Goal: Transaction & Acquisition: Register for event/course

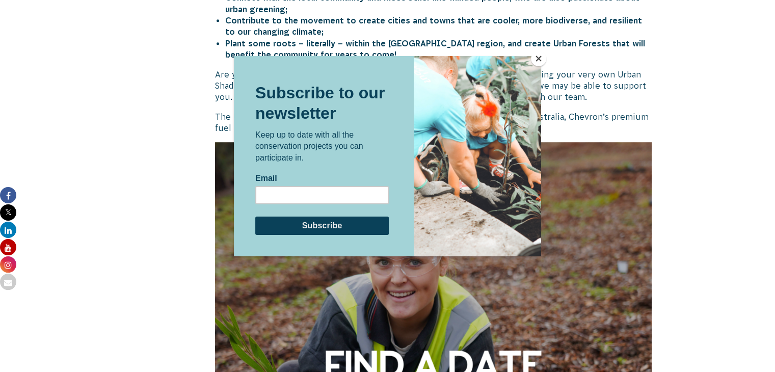
scroll to position [623, 0]
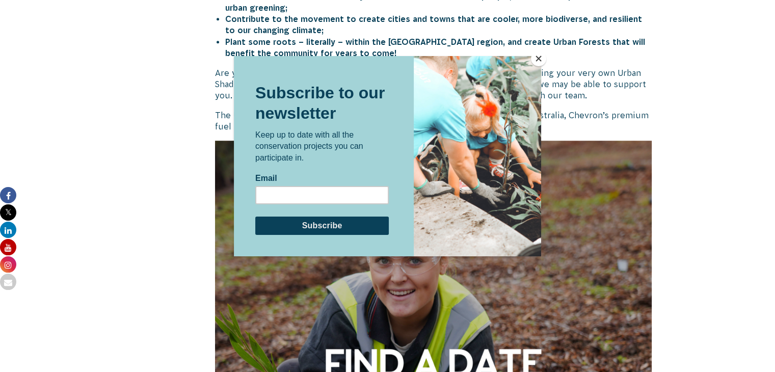
click at [540, 56] on button "Close" at bounding box center [538, 58] width 15 height 15
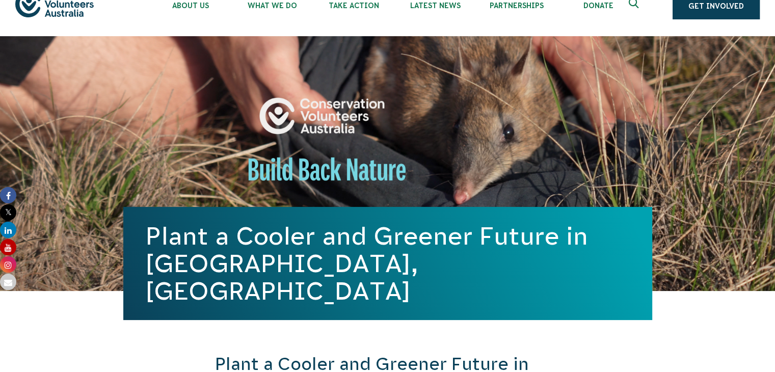
scroll to position [0, 0]
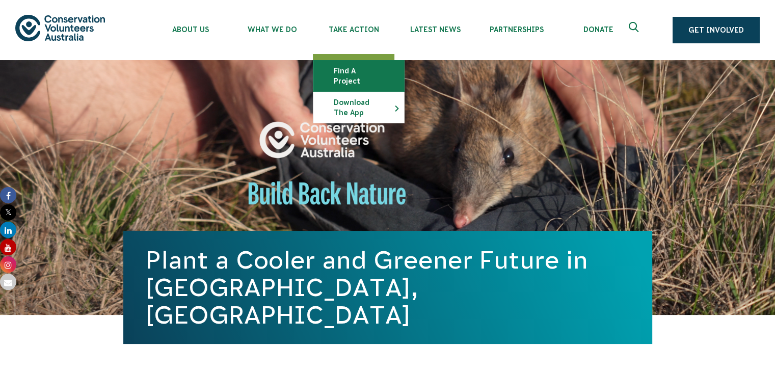
click at [363, 75] on link "Find a project" at bounding box center [358, 76] width 91 height 31
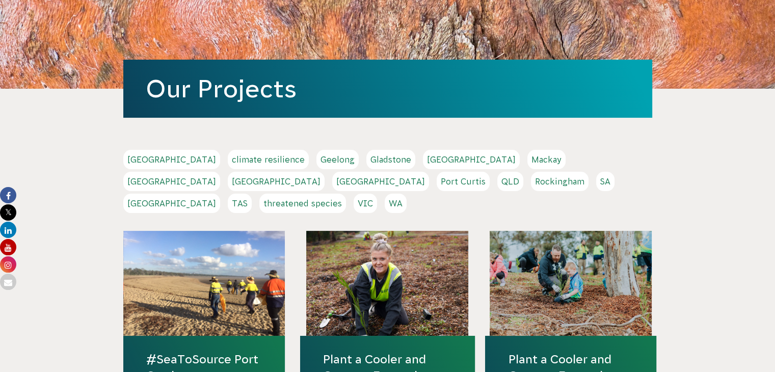
scroll to position [106, 0]
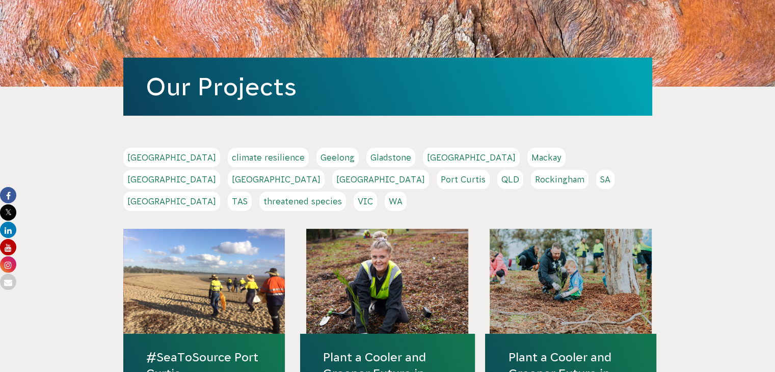
click at [497, 181] on link "QLD" at bounding box center [510, 179] width 26 height 19
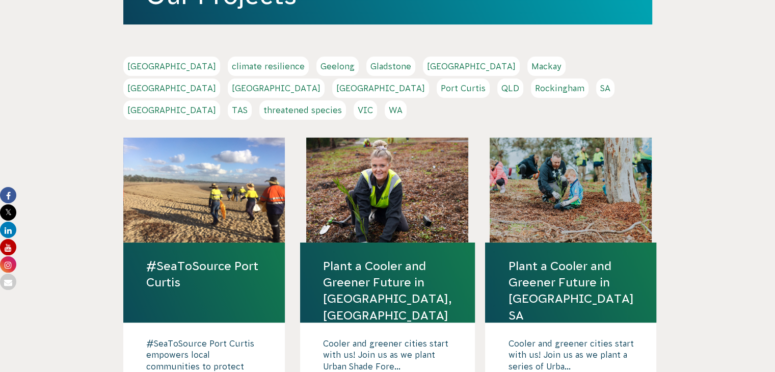
scroll to position [206, 0]
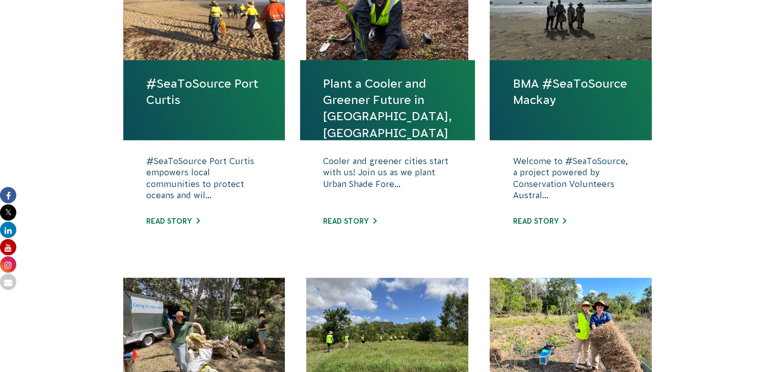
scroll to position [436, 0]
click at [367, 218] on link "Read story" at bounding box center [349, 221] width 53 height 8
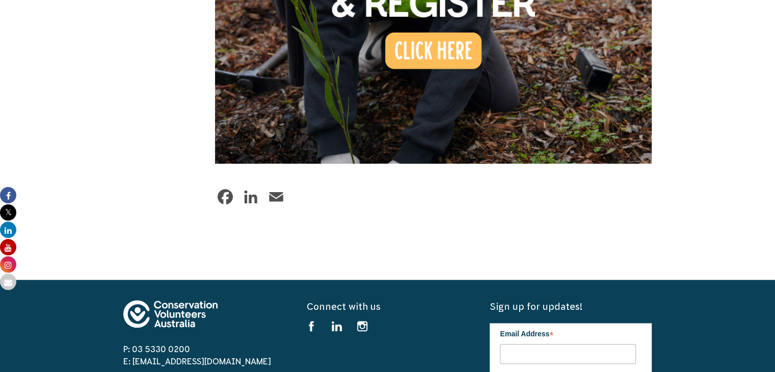
scroll to position [876, 0]
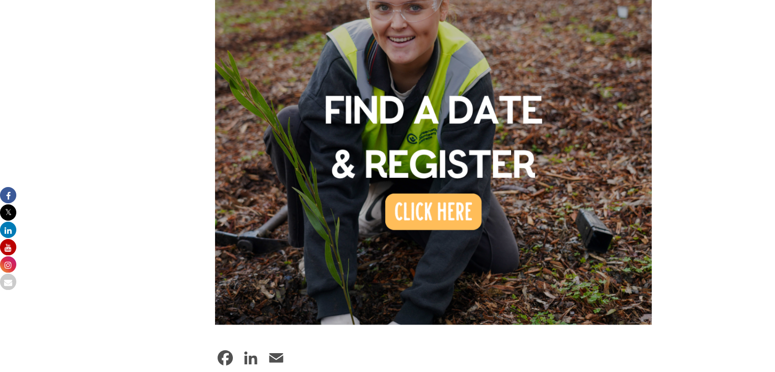
click at [453, 169] on img at bounding box center [433, 105] width 437 height 437
